Goal: Task Accomplishment & Management: Manage account settings

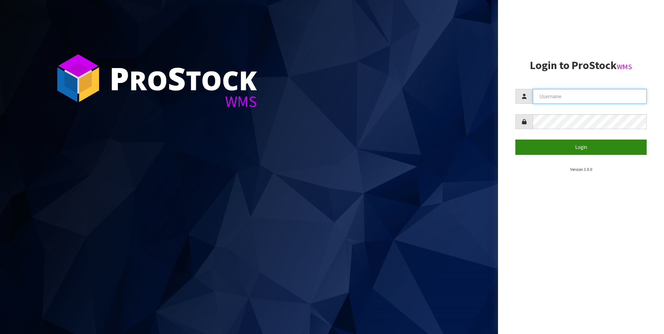
type input "COATES"
click at [574, 151] on button "Login" at bounding box center [581, 147] width 131 height 15
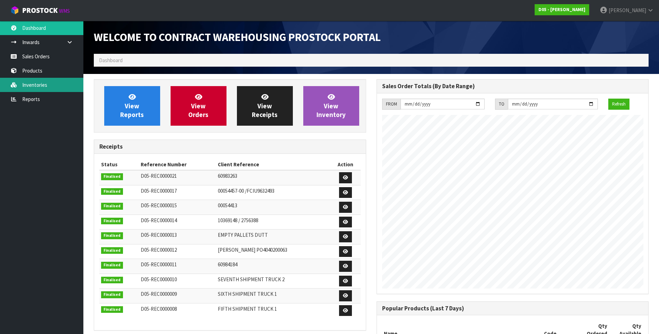
scroll to position [467, 283]
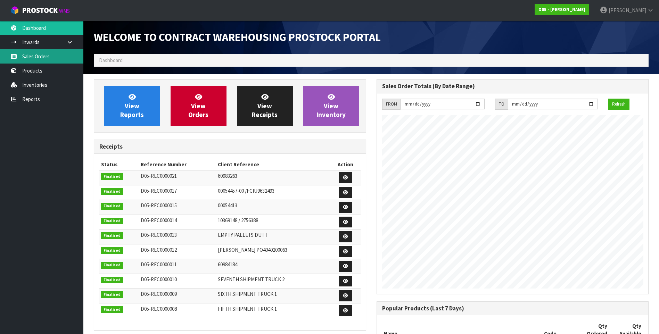
click at [50, 58] on link "Sales Orders" at bounding box center [41, 56] width 83 height 14
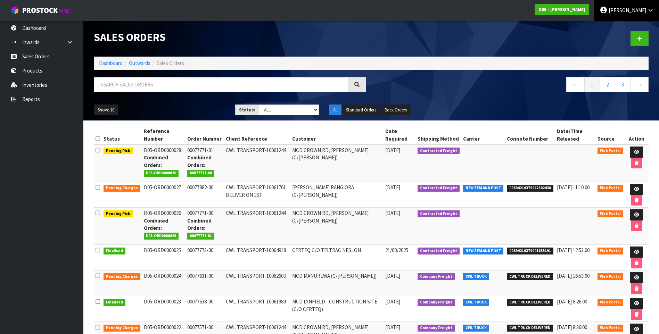
click at [616, 10] on span "DUTT-COATES" at bounding box center [628, 10] width 38 height 7
click at [618, 28] on link "Logout" at bounding box center [631, 27] width 55 height 9
